Goal: Information Seeking & Learning: Learn about a topic

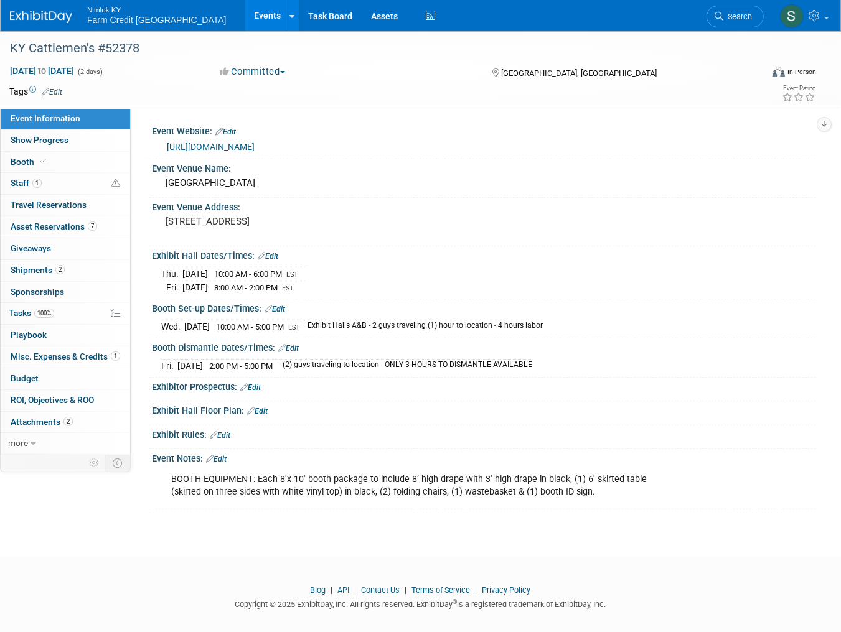
click at [245, 19] on link "Events" at bounding box center [267, 15] width 45 height 31
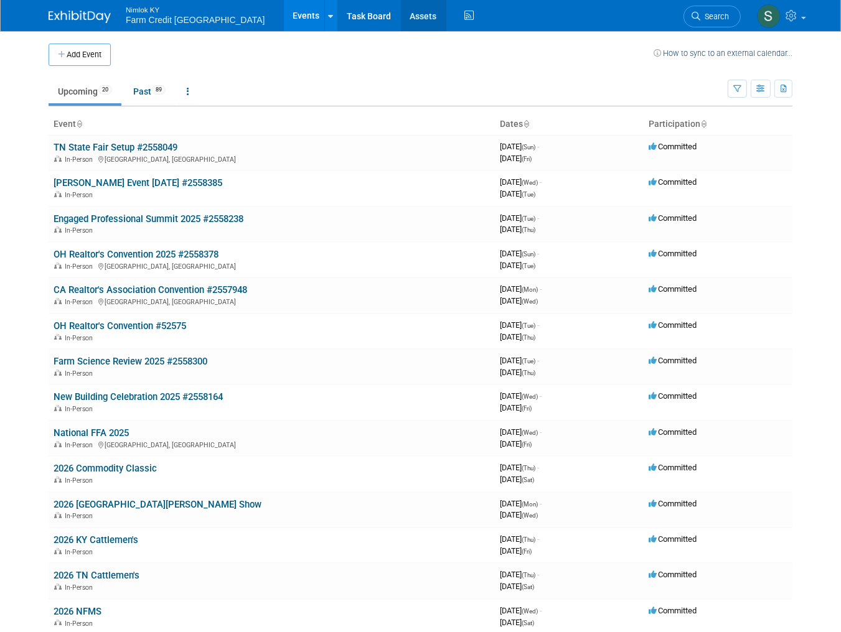
click at [401, 16] on link "Assets" at bounding box center [423, 15] width 45 height 31
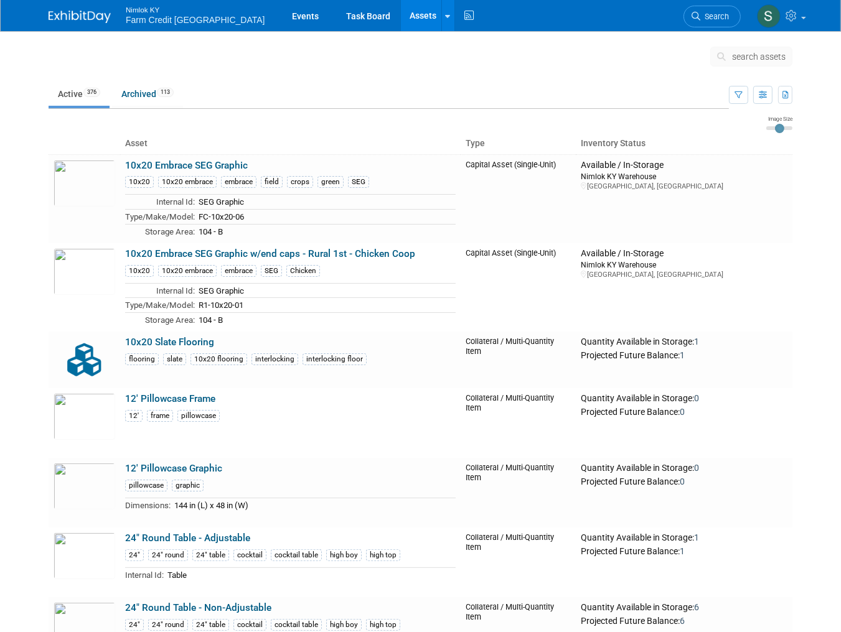
click at [747, 57] on span "search assets" at bounding box center [759, 57] width 54 height 10
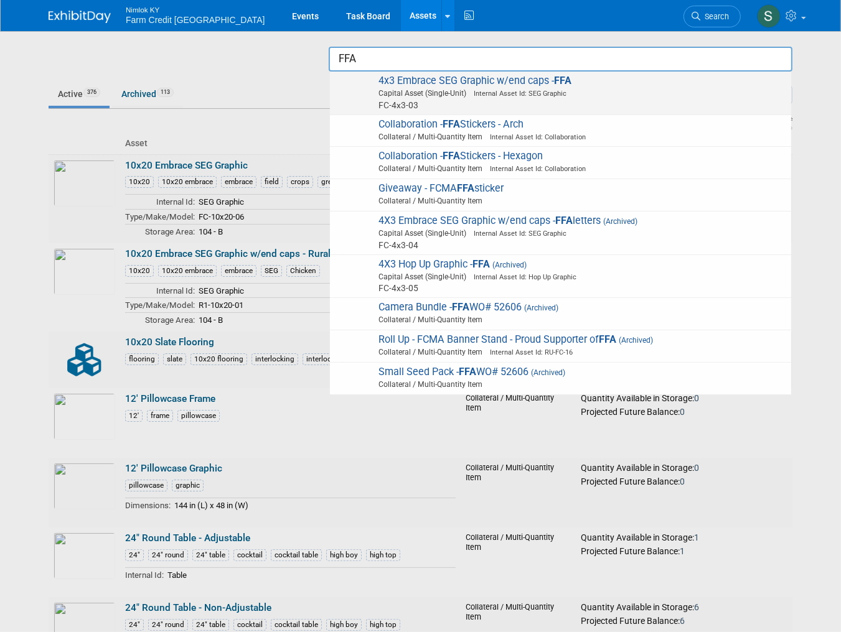
click at [350, 92] on img at bounding box center [354, 88] width 36 height 27
type input "4x3 Embrace SEG Graphic w/end caps - FFA"
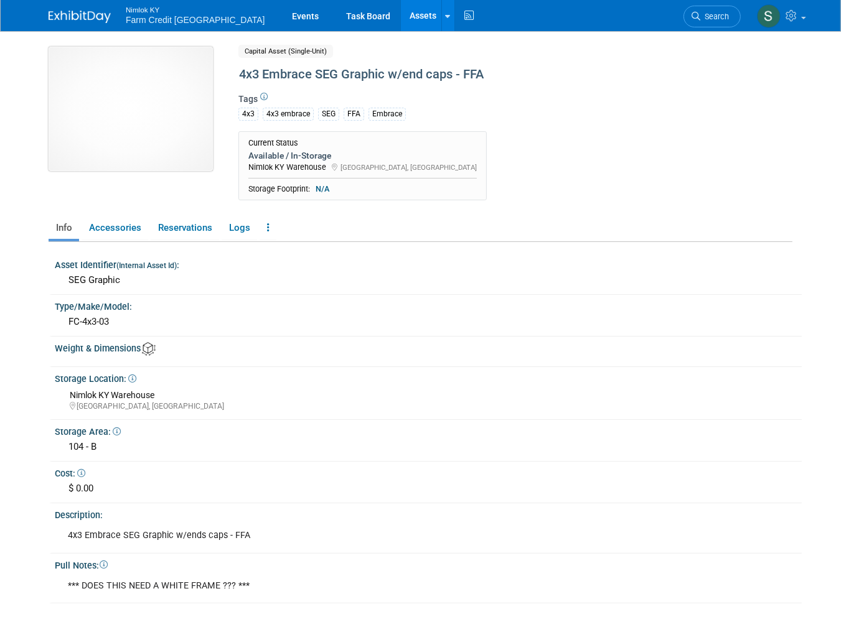
click at [123, 95] on img at bounding box center [131, 109] width 164 height 124
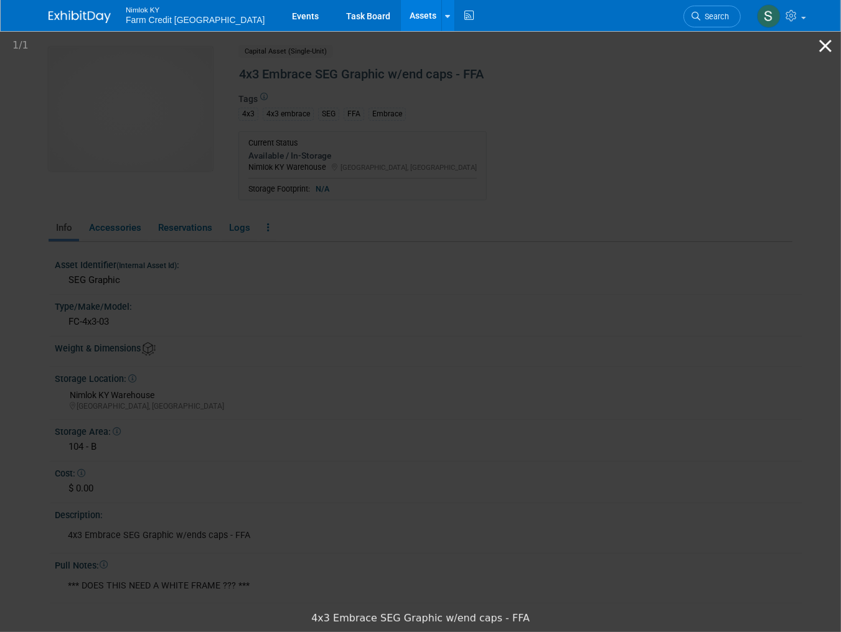
click at [829, 47] on button "Close gallery" at bounding box center [825, 45] width 31 height 29
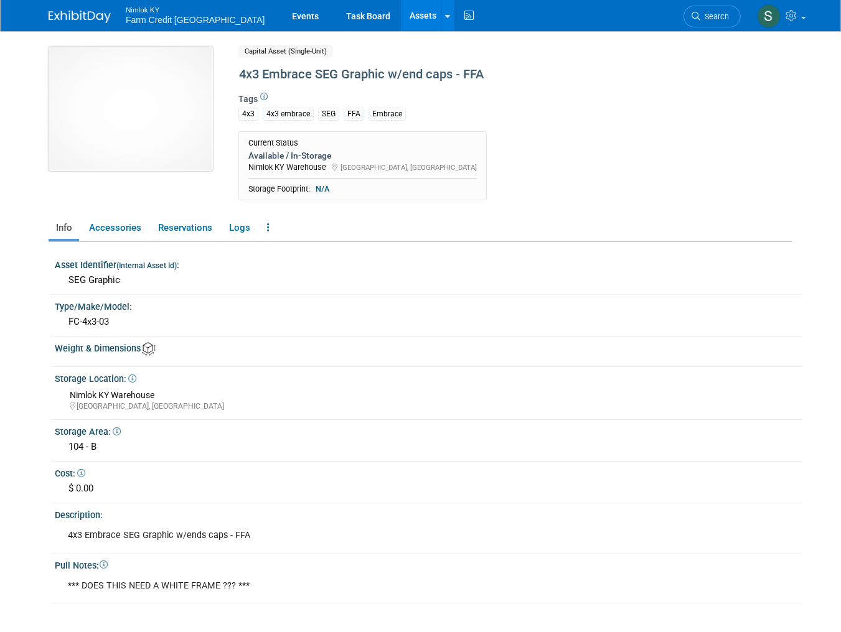
click at [170, 121] on img at bounding box center [131, 109] width 164 height 124
